Goal: Transaction & Acquisition: Purchase product/service

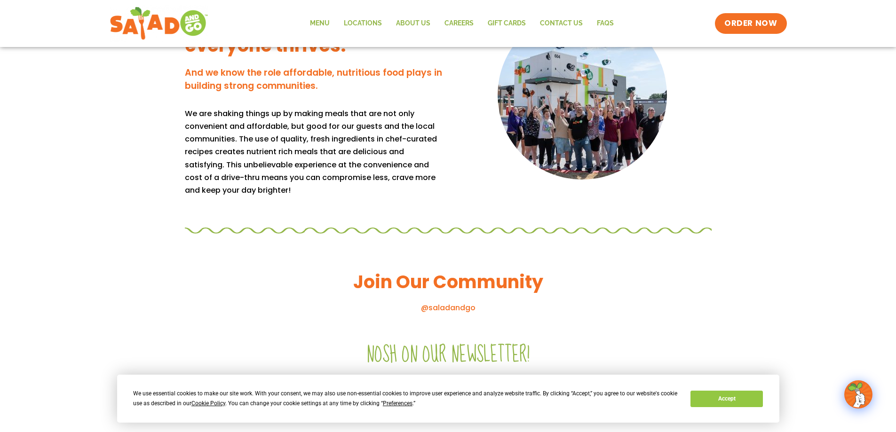
scroll to position [847, 0]
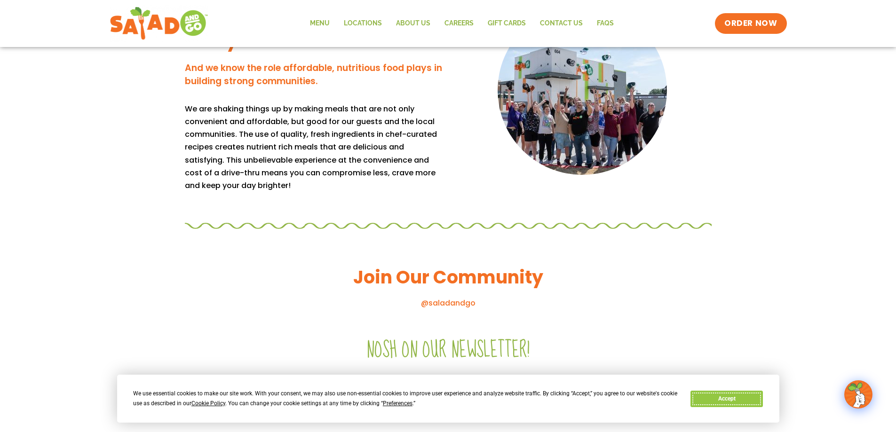
click at [741, 398] on button "Accept" at bounding box center [727, 399] width 72 height 16
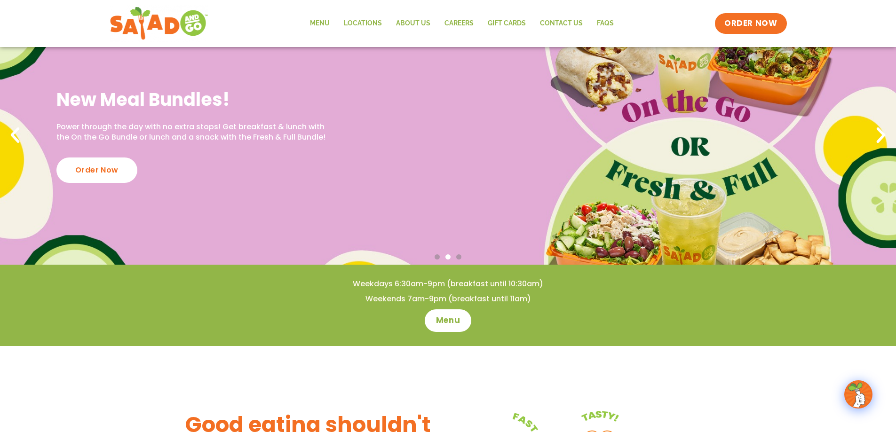
scroll to position [0, 0]
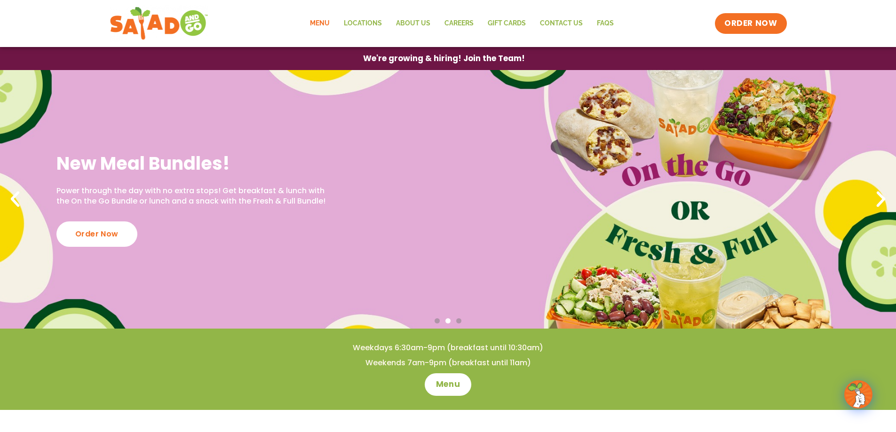
click at [328, 20] on link "Menu" at bounding box center [320, 24] width 34 height 22
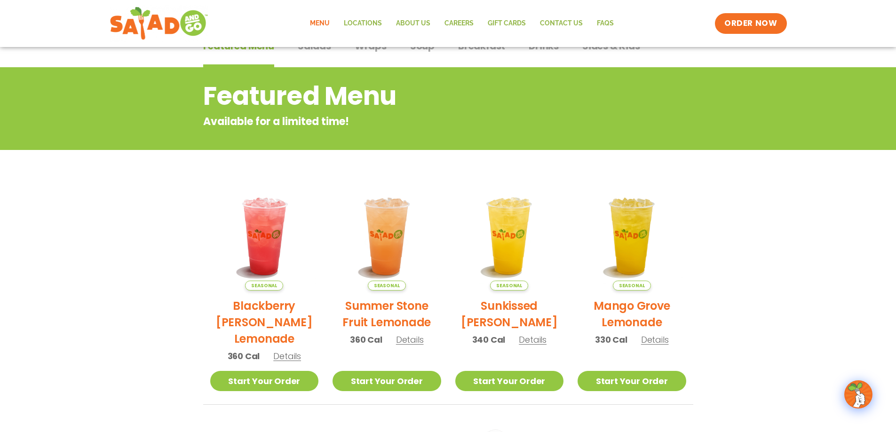
scroll to position [188, 0]
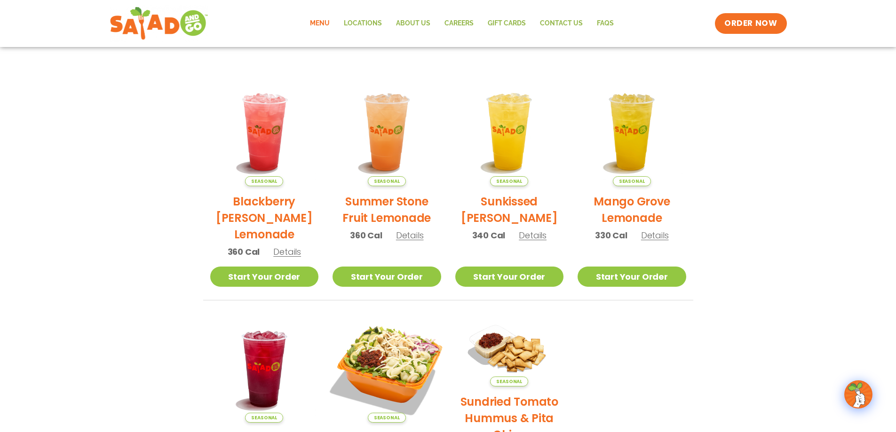
click at [379, 364] on img at bounding box center [387, 369] width 128 height 128
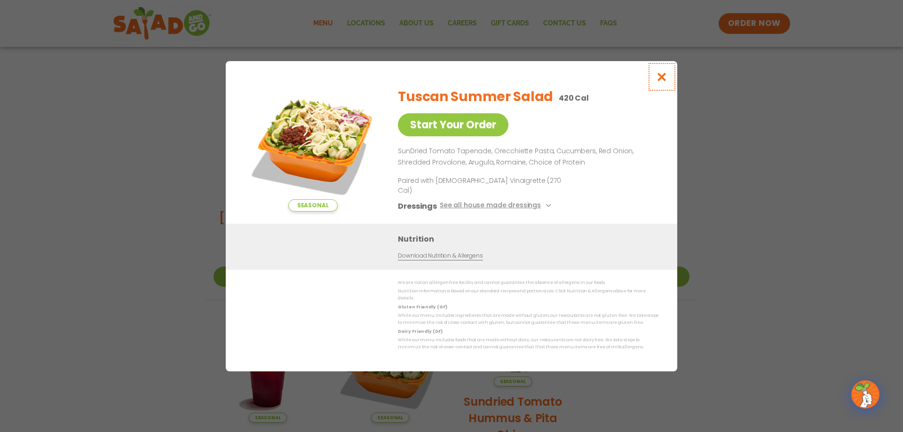
click at [664, 82] on icon "Close modal" at bounding box center [662, 77] width 12 height 10
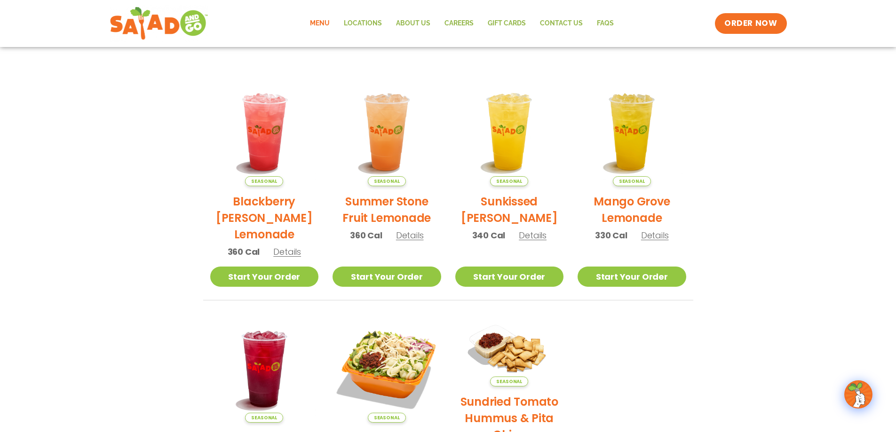
drag, startPoint x: 357, startPoint y: 361, endPoint x: 377, endPoint y: 367, distance: 20.6
click at [358, 361] on img at bounding box center [387, 369] width 109 height 109
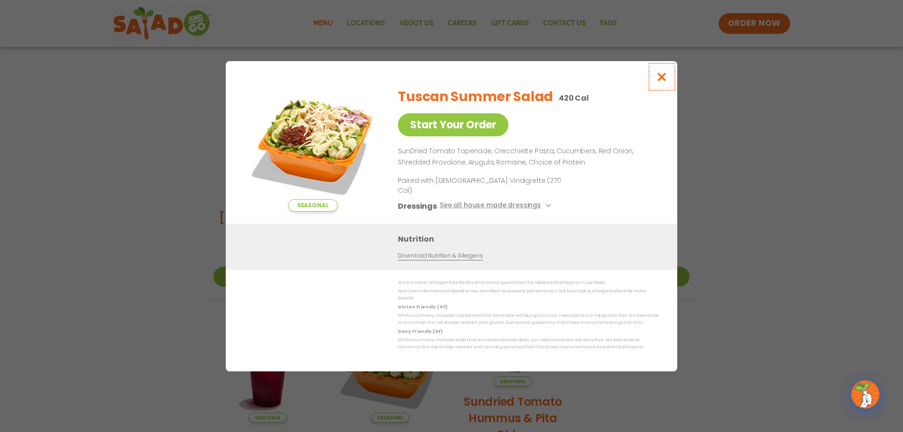
click at [660, 82] on icon "Close modal" at bounding box center [662, 77] width 12 height 10
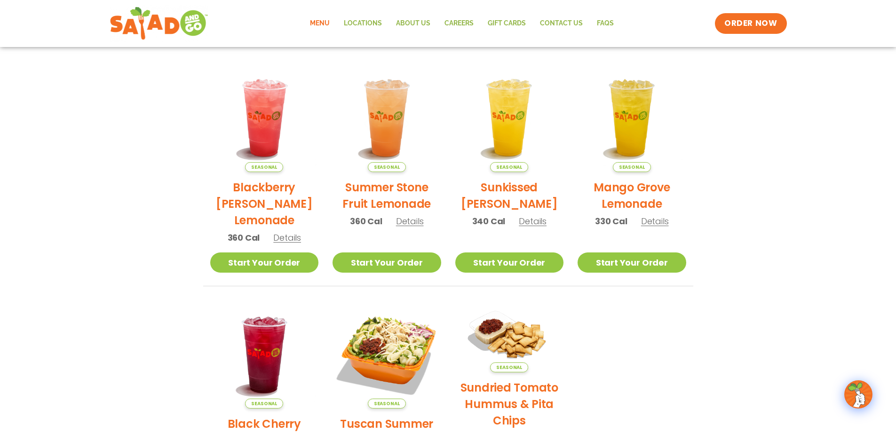
scroll to position [141, 0]
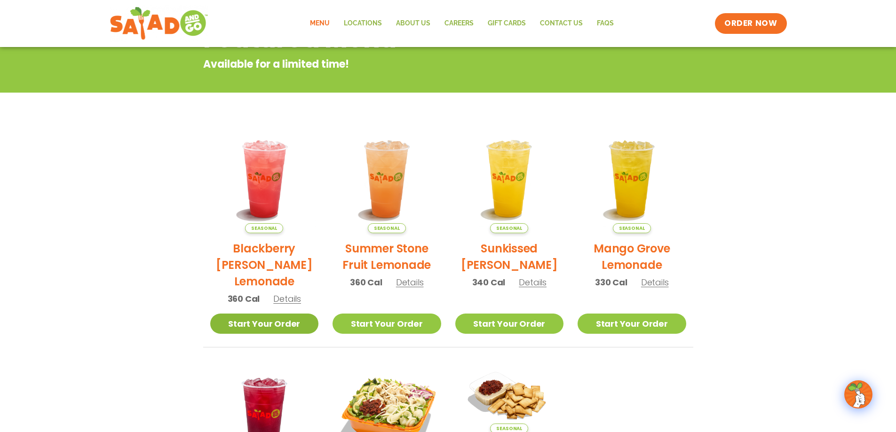
click at [287, 321] on link "Start Your Order" at bounding box center [264, 324] width 109 height 20
